Goal: Find specific page/section: Find specific page/section

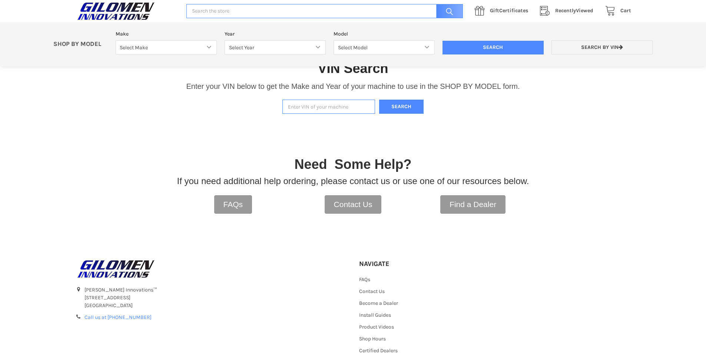
scroll to position [154, 0]
click at [302, 107] on input "Enter VIN of your machine" at bounding box center [328, 107] width 93 height 14
type input "[US_VEHICLE_IDENTIFICATION_NUMBER]"
click at [407, 108] on button "Search" at bounding box center [401, 107] width 44 height 14
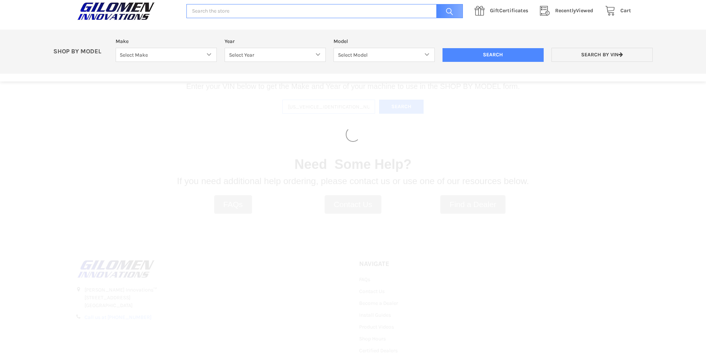
select select "330"
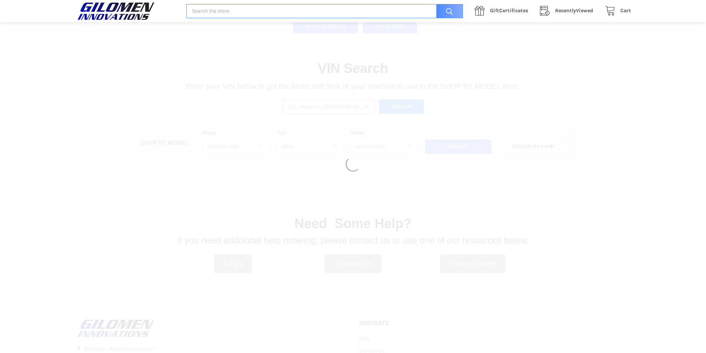
select select "493"
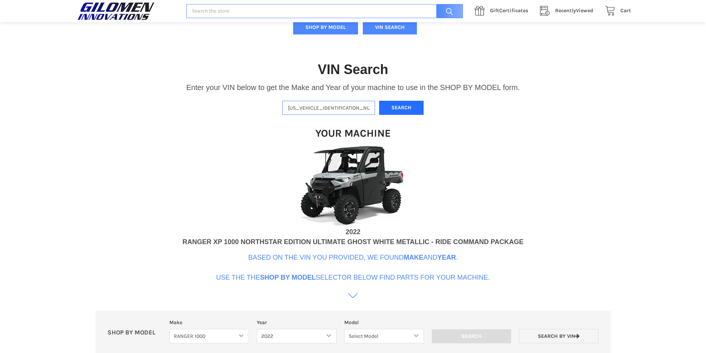
scroll to position [227, 0]
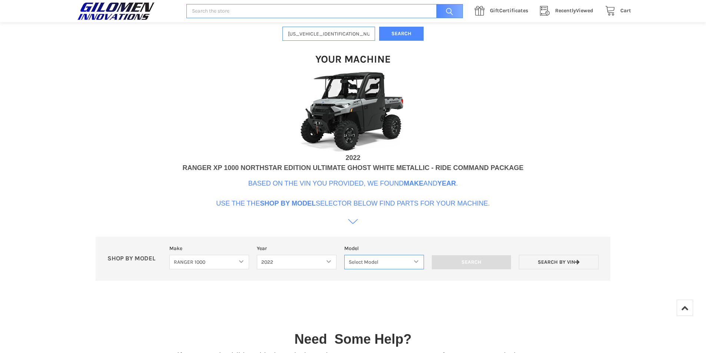
click at [417, 263] on select "Select Model Ranger 1000 Basic 61 HP SOHC Ranger 1000 Crew Basic 61 HP SOHC Ran…" at bounding box center [384, 262] width 80 height 14
click at [506, 214] on div "Your Machine 2022 RANGER XP 1000 NORTHSTAR EDITION ULTIMATE GHOST WHITE METALLI…" at bounding box center [352, 135] width 341 height 189
click at [415, 263] on select "Select Model Ranger 1000 Basic 61 HP SOHC Ranger 1000 Crew Basic 61 HP SOHC Ran…" at bounding box center [384, 262] width 80 height 14
select select "509"
click at [344, 255] on select "Select Model Ranger 1000 Basic 61 HP SOHC Ranger 1000 Crew Basic 61 HP SOHC Ran…" at bounding box center [384, 262] width 80 height 14
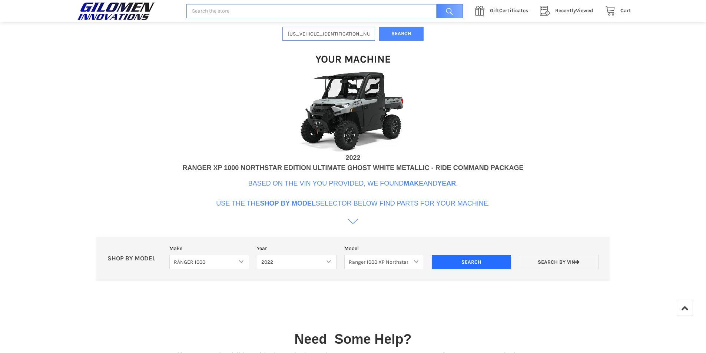
click at [455, 260] on input "Search" at bounding box center [472, 262] width 80 height 14
